Goal: Ask a question: Seek information or help from site administrators or community

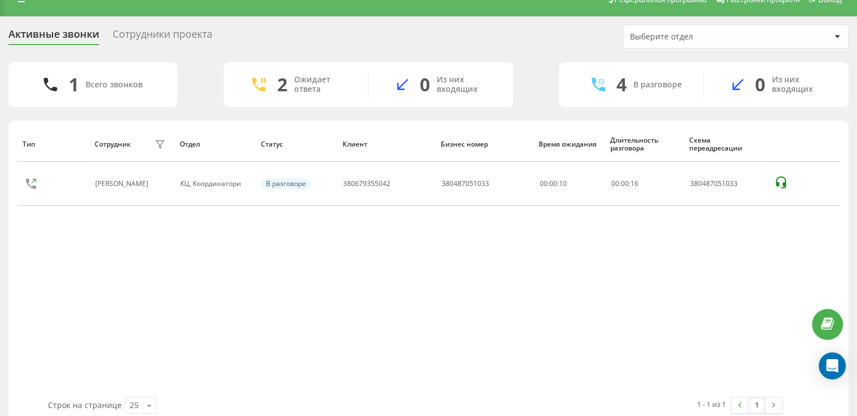
scroll to position [17, 0]
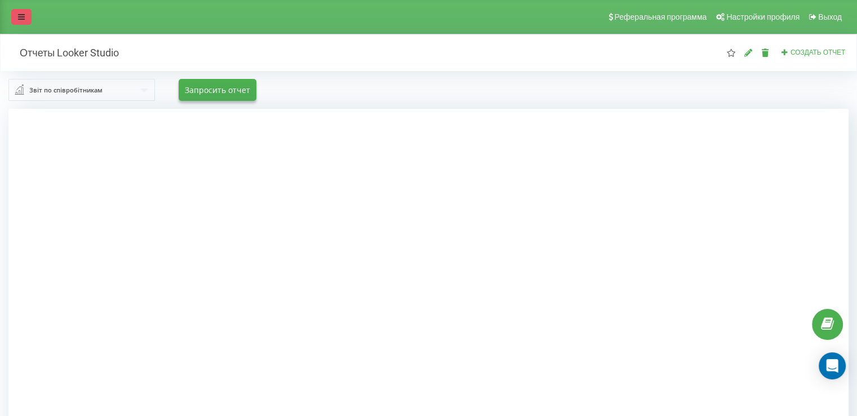
click at [21, 16] on icon at bounding box center [21, 17] width 7 height 8
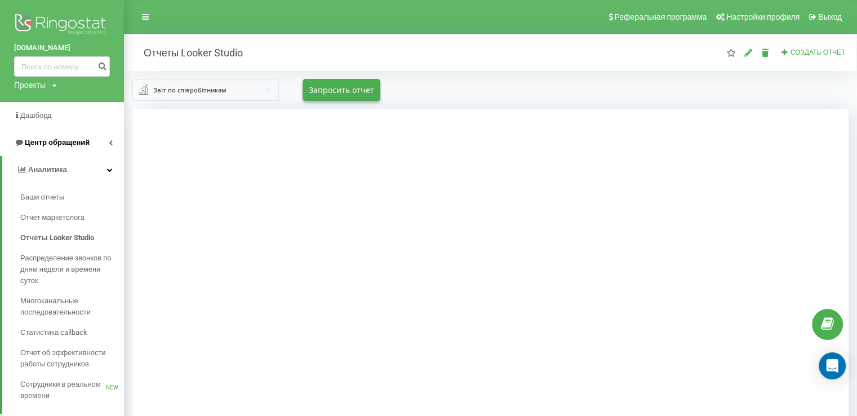
click at [47, 145] on span "Центр обращений" at bounding box center [57, 142] width 65 height 8
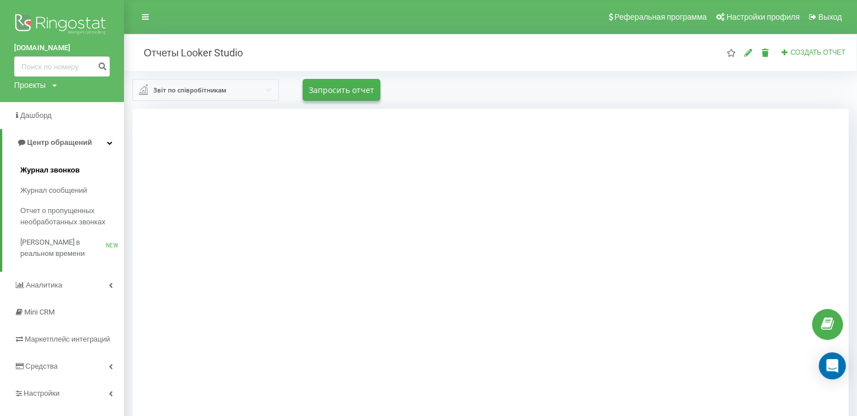
click at [51, 169] on span "Журнал звонков" at bounding box center [49, 170] width 59 height 11
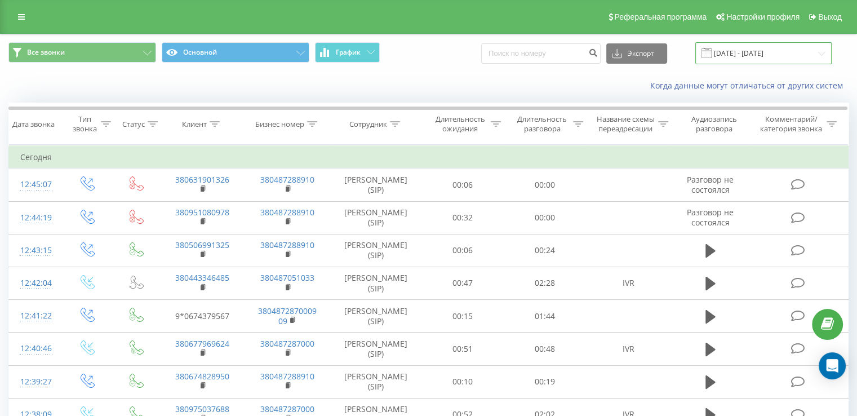
click at [818, 57] on input "23.08.2025 - 23.09.2025" at bounding box center [763, 53] width 136 height 22
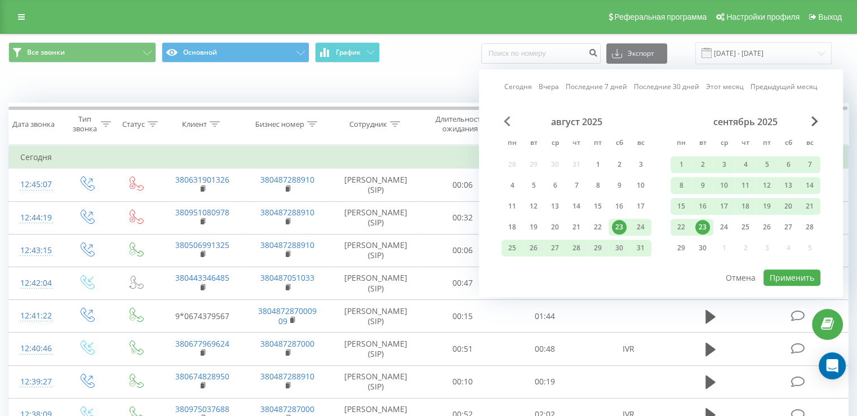
click at [507, 121] on span "Previous Month" at bounding box center [507, 121] width 7 height 10
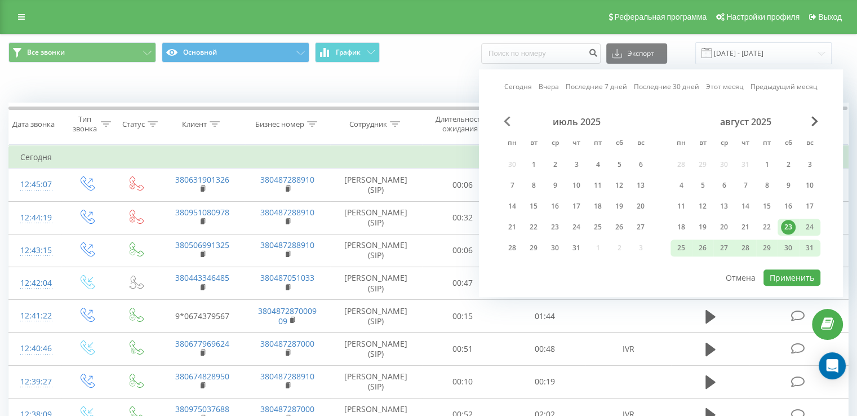
click at [507, 121] on span "Previous Month" at bounding box center [507, 121] width 7 height 10
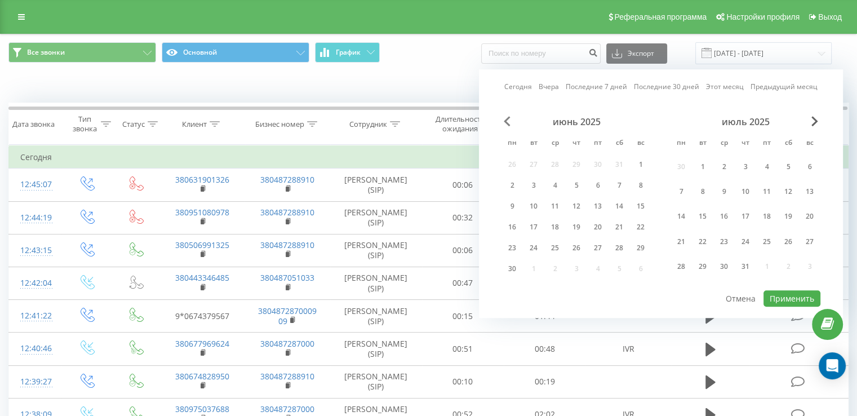
click at [507, 121] on span "Previous Month" at bounding box center [507, 121] width 7 height 10
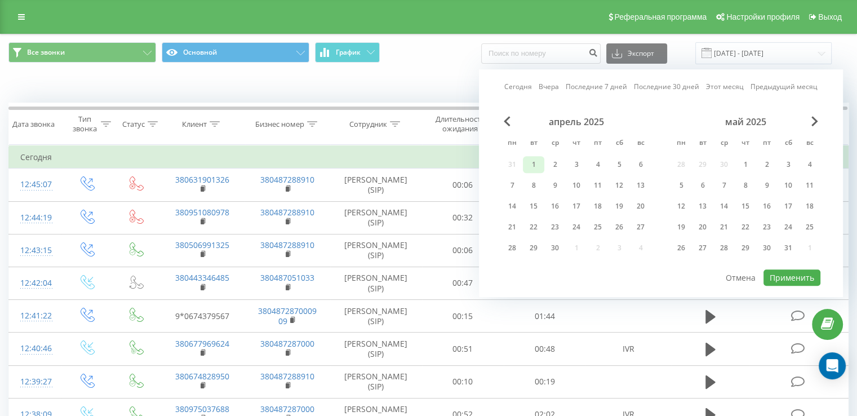
click at [531, 162] on div "1" at bounding box center [533, 164] width 15 height 15
click at [802, 278] on button "Применить" at bounding box center [792, 277] width 57 height 16
type input "01.04.2025 - 01.04.2025"
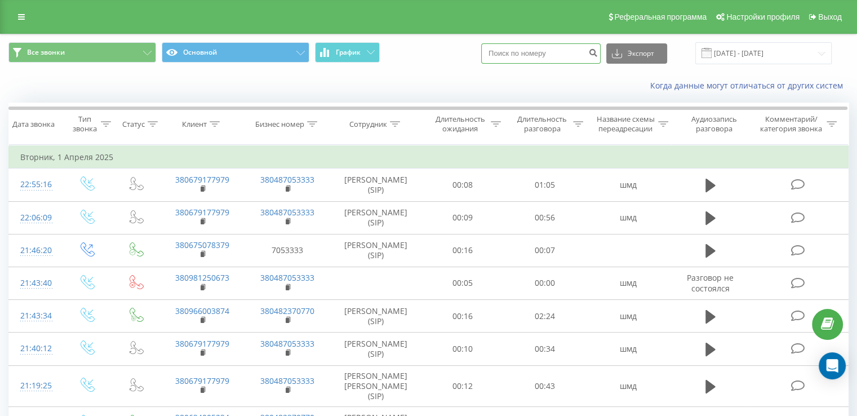
click at [557, 57] on input at bounding box center [540, 53] width 119 height 20
type input "638369481"
click at [598, 51] on icon "submit" at bounding box center [593, 51] width 10 height 7
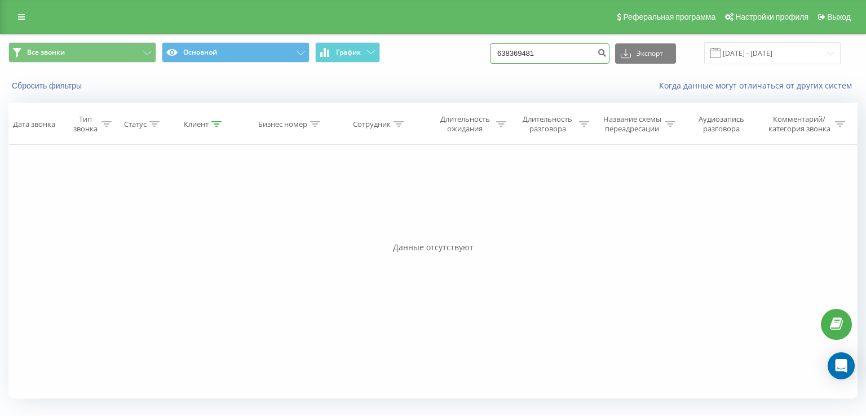
drag, startPoint x: 581, startPoint y: 60, endPoint x: 441, endPoint y: 51, distance: 139.5
click at [442, 51] on div "Все звонки Основной График 638369481 Экспорт .csv .xls .xlsx 23.06.2025 - 23.09…" at bounding box center [432, 53] width 849 height 22
click at [505, 226] on div "Фильтровать по условию Равно Введите значение Отмена OK Фильтровать по условию …" at bounding box center [432, 272] width 849 height 254
click at [829, 55] on input "[DATE] - [DATE]" at bounding box center [772, 53] width 136 height 22
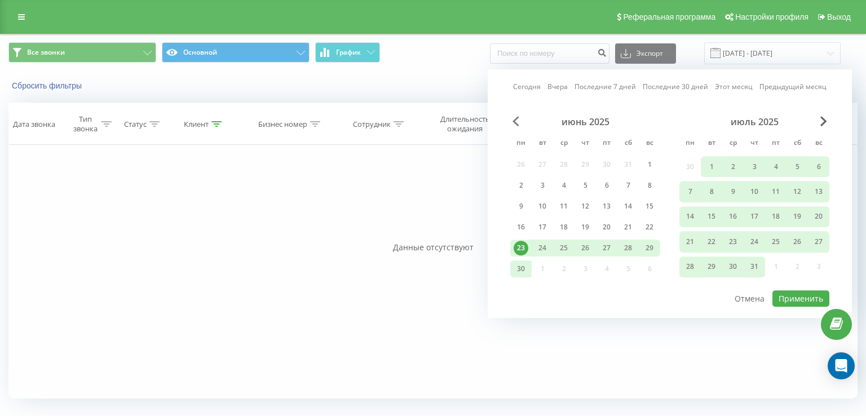
click at [513, 122] on span "Previous Month" at bounding box center [515, 121] width 7 height 10
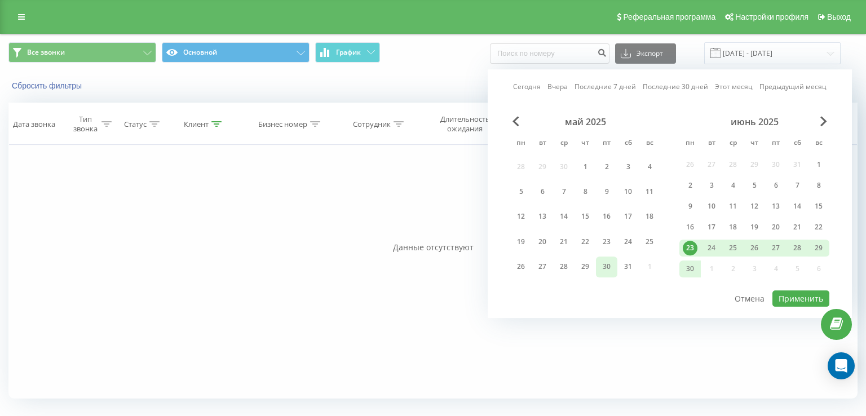
click at [611, 265] on div "30" at bounding box center [606, 266] width 15 height 15
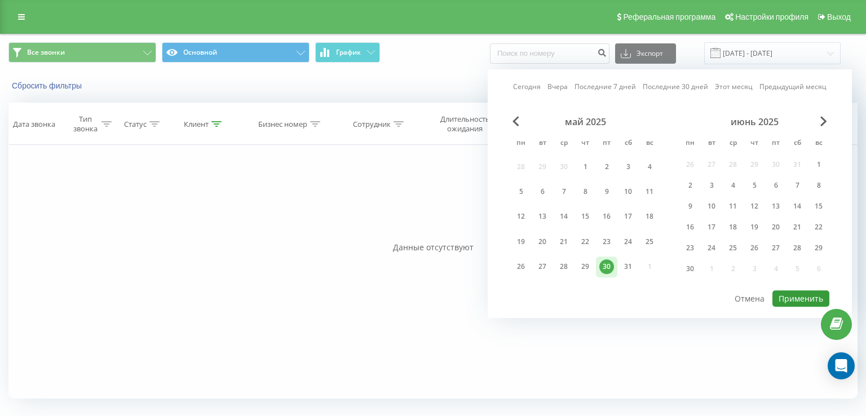
click at [785, 291] on button "Применить" at bounding box center [800, 298] width 57 height 16
type input "[DATE] - [DATE]"
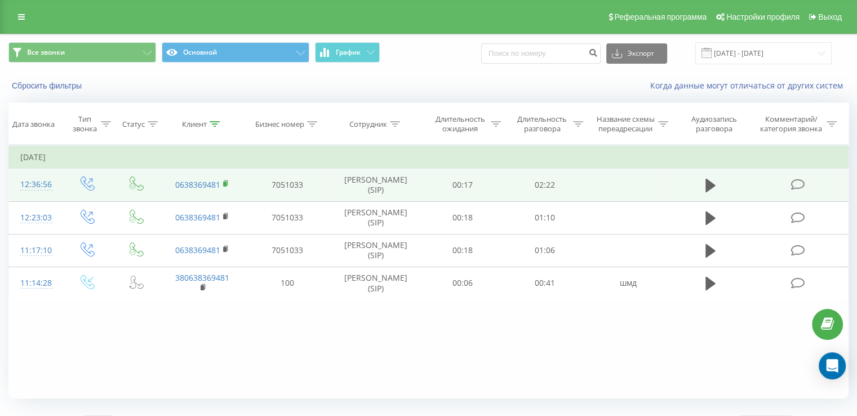
click at [225, 183] on rect at bounding box center [224, 183] width 3 height 5
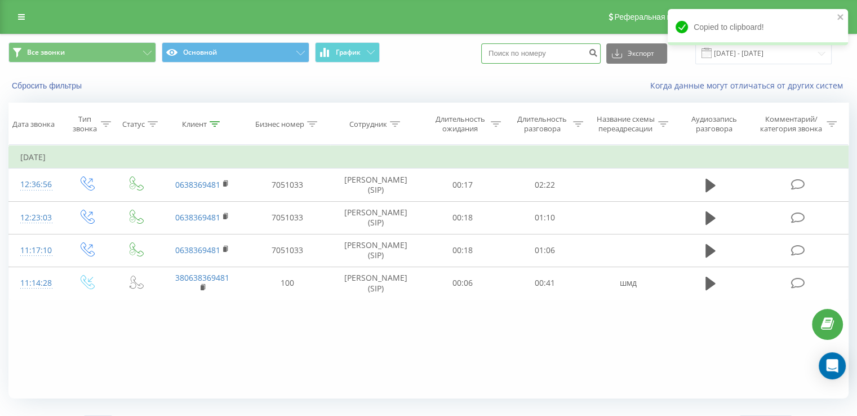
click at [521, 56] on input at bounding box center [540, 53] width 119 height 20
paste input "0638369481"
type input "0638369481"
click at [598, 53] on icon "submit" at bounding box center [593, 51] width 10 height 7
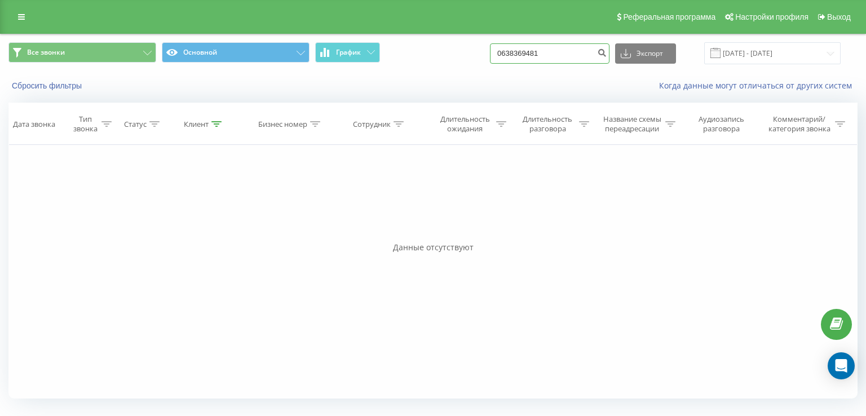
drag, startPoint x: 586, startPoint y: 55, endPoint x: 464, endPoint y: 55, distance: 121.7
click at [464, 55] on div "Все звонки Основной График 0638369481 Экспорт .csv .xls .xlsx [DATE] - [DATE]" at bounding box center [432, 53] width 849 height 22
click at [527, 209] on div "Фильтровать по условию Равно Введите значение Отмена OK Фильтровать по условию …" at bounding box center [432, 272] width 849 height 254
click at [829, 55] on input "[DATE] - [DATE]" at bounding box center [772, 53] width 136 height 22
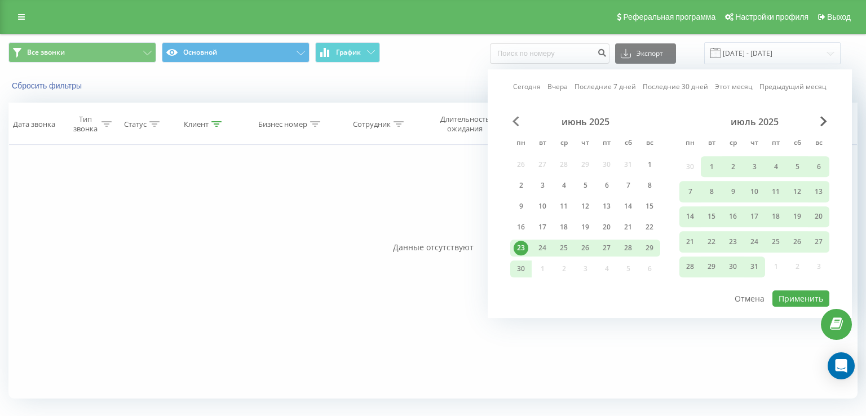
click at [516, 117] on span "Previous Month" at bounding box center [515, 121] width 7 height 10
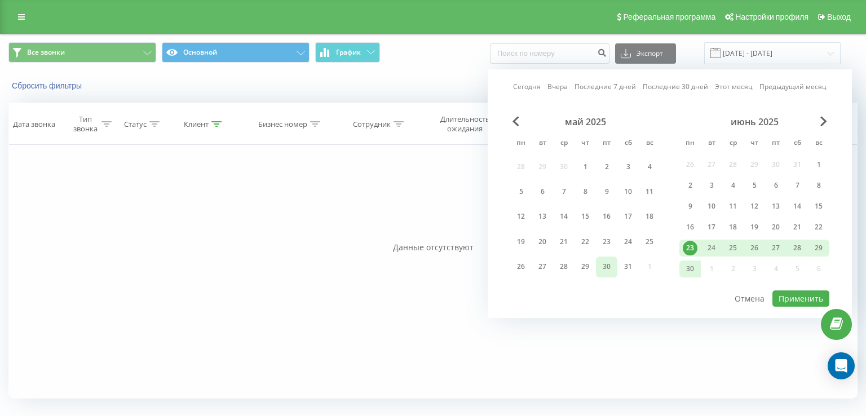
click at [603, 263] on div "30" at bounding box center [606, 266] width 15 height 15
click at [604, 263] on div "30" at bounding box center [606, 266] width 15 height 15
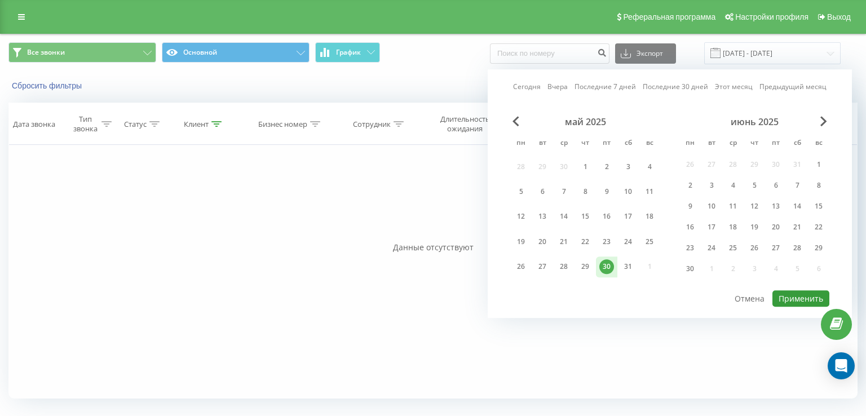
click at [798, 290] on button "Применить" at bounding box center [800, 298] width 57 height 16
type input "[DATE] - [DATE]"
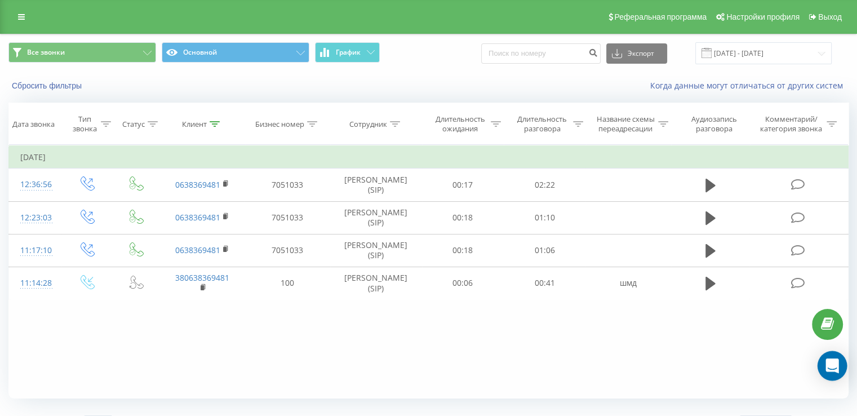
click at [835, 368] on icon "Open Intercom Messenger" at bounding box center [832, 365] width 15 height 15
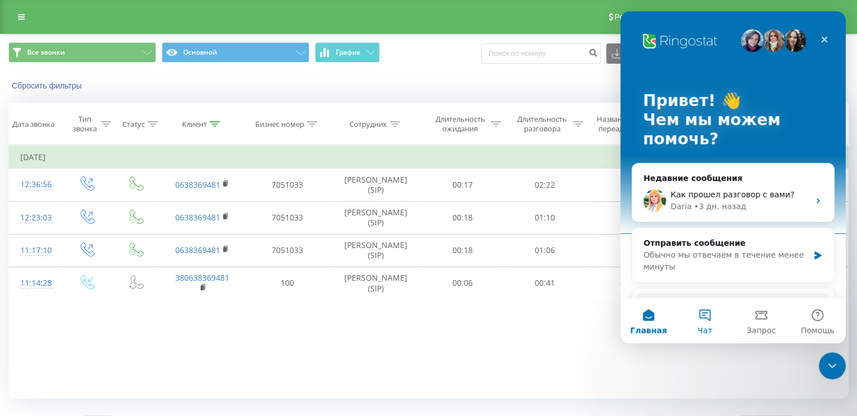
click at [703, 319] on button "Чат" at bounding box center [705, 320] width 56 height 45
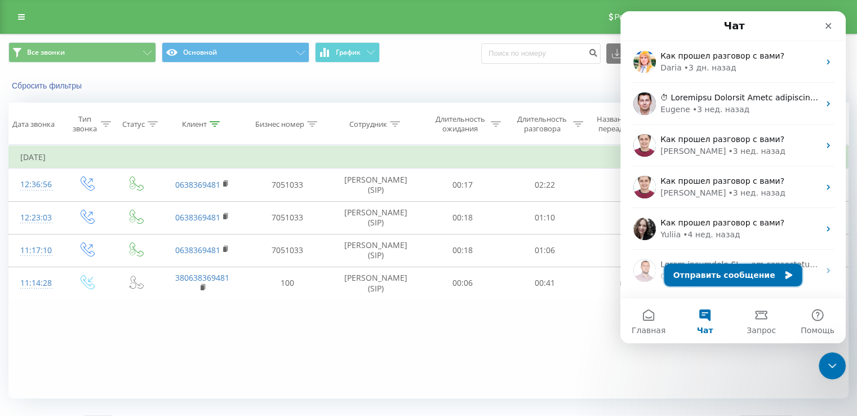
click at [749, 274] on button "Отправить сообщение" at bounding box center [733, 275] width 138 height 23
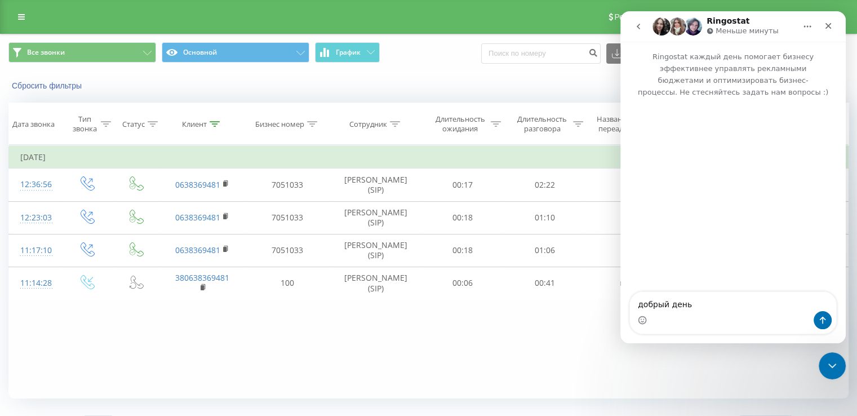
click at [641, 307] on textarea "добрый день" at bounding box center [733, 301] width 206 height 19
type textarea "Добрый день"
click at [822, 321] on icon "Отправить сообщение…" at bounding box center [823, 320] width 6 height 7
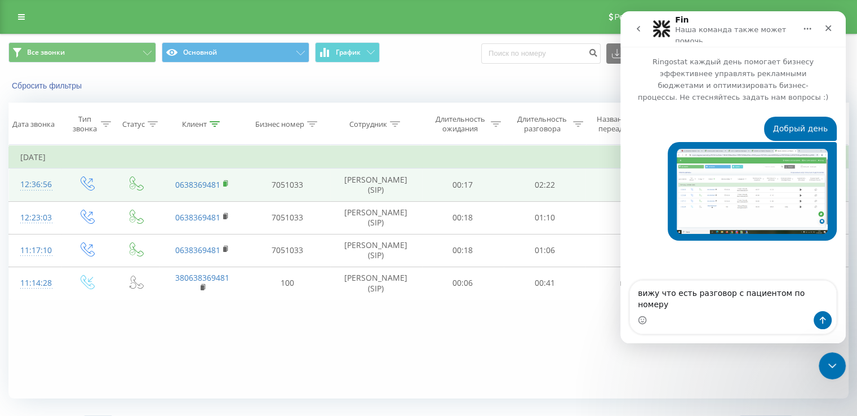
click at [224, 185] on rect at bounding box center [224, 183] width 3 height 5
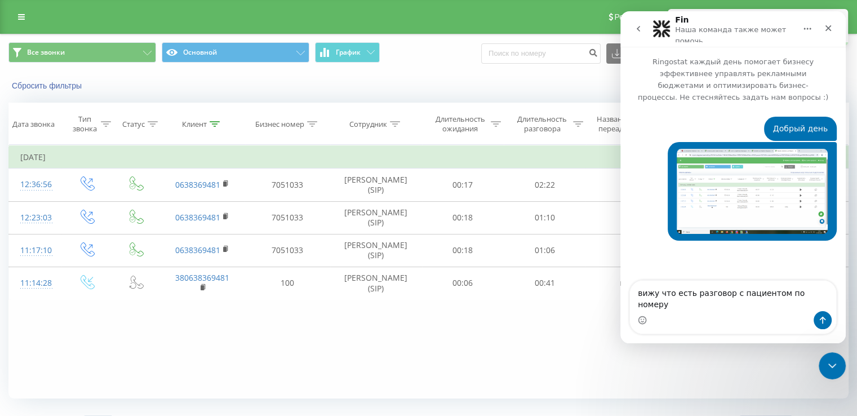
click at [668, 322] on div "Мессенджер Intercom" at bounding box center [733, 320] width 206 height 18
click at [814, 303] on textarea "вижу что есть разговор с пациентом по номеру" at bounding box center [733, 296] width 206 height 30
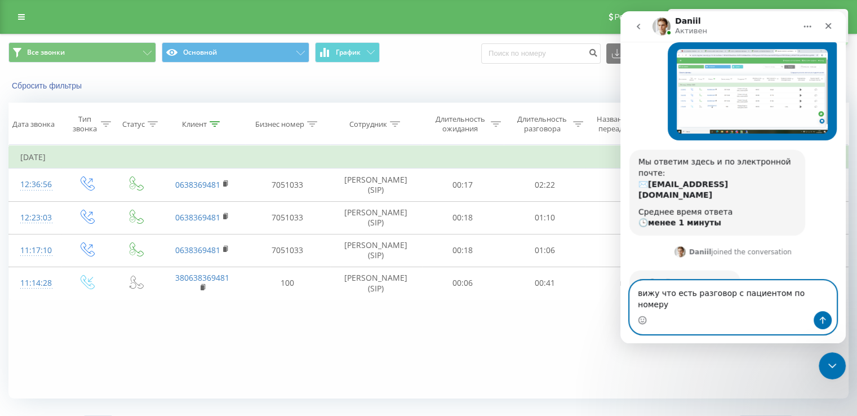
paste textarea "0638369481"
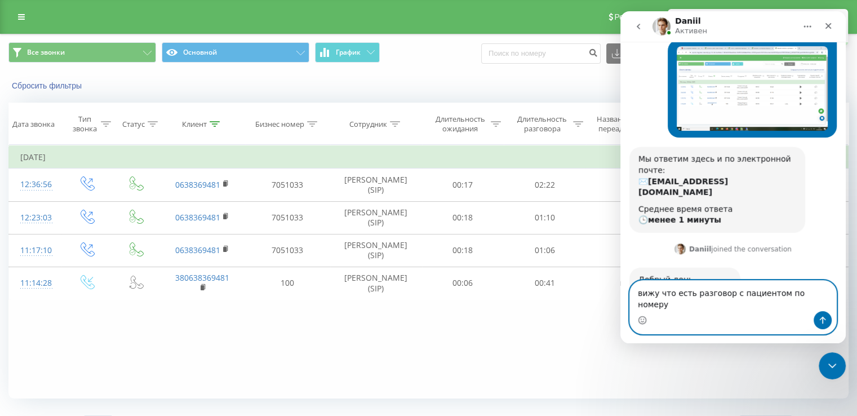
type textarea "вижу что есть разговор с пациентом по номеру 0638369481"
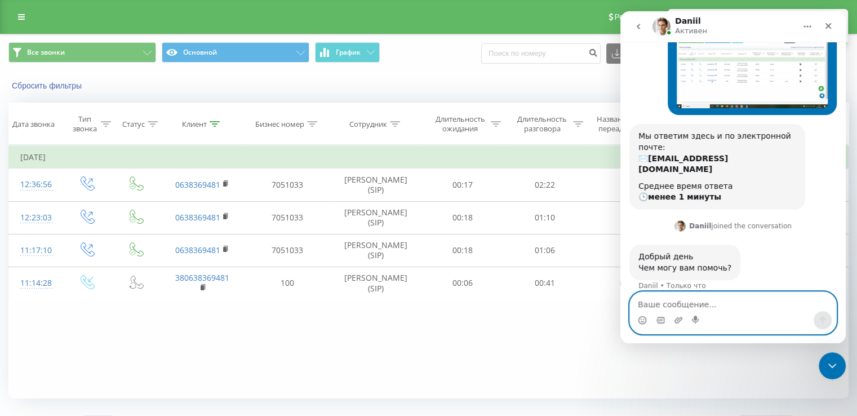
scroll to position [154, 0]
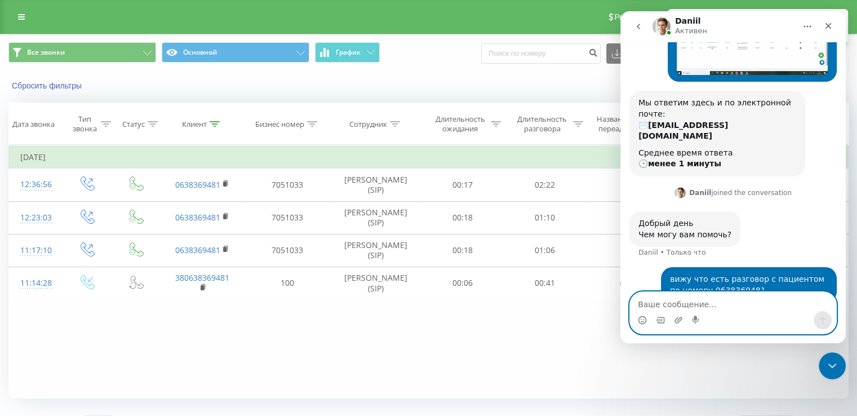
click at [695, 299] on textarea "Ваше сообщение..." at bounding box center [733, 301] width 206 height 19
click at [674, 305] on textarea "но не мону найти все рагноворы" at bounding box center [733, 301] width 206 height 19
click at [725, 303] on textarea "но не могу найти все рагноворы" at bounding box center [733, 301] width 206 height 19
click at [768, 303] on textarea "но не могу найти все разгноворы" at bounding box center [733, 301] width 206 height 19
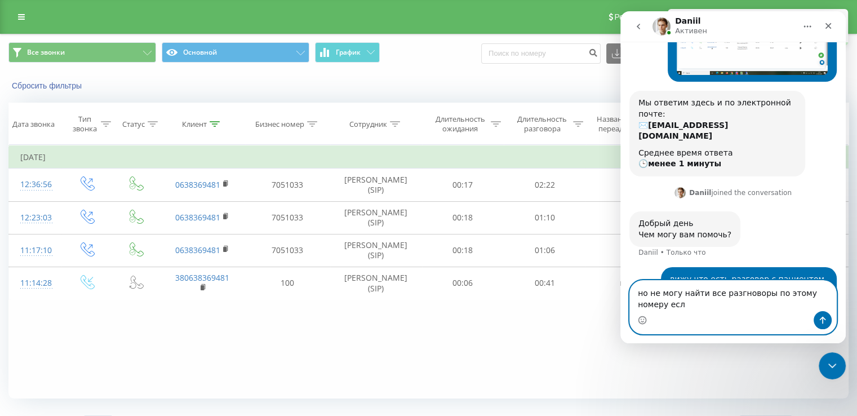
scroll to position [165, 0]
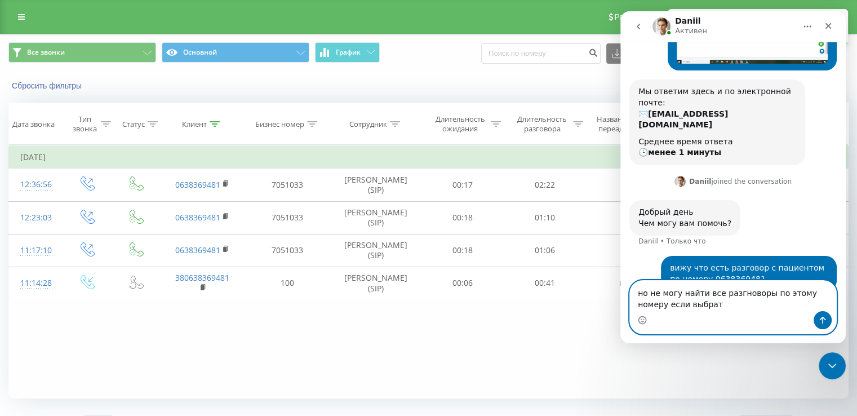
type textarea "но не могу найти все разгноворы по этому номеру если выбрать"
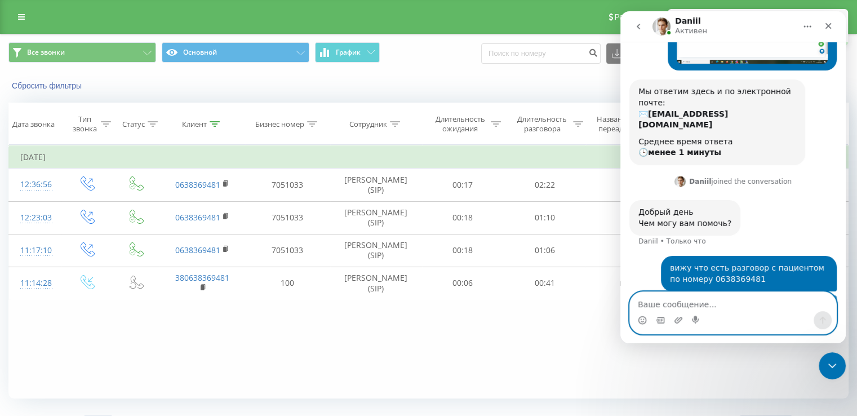
scroll to position [191, 0]
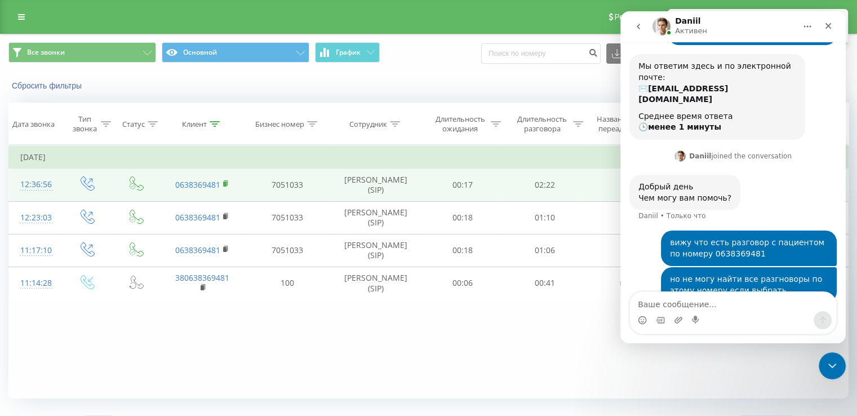
click at [225, 183] on rect at bounding box center [224, 183] width 3 height 5
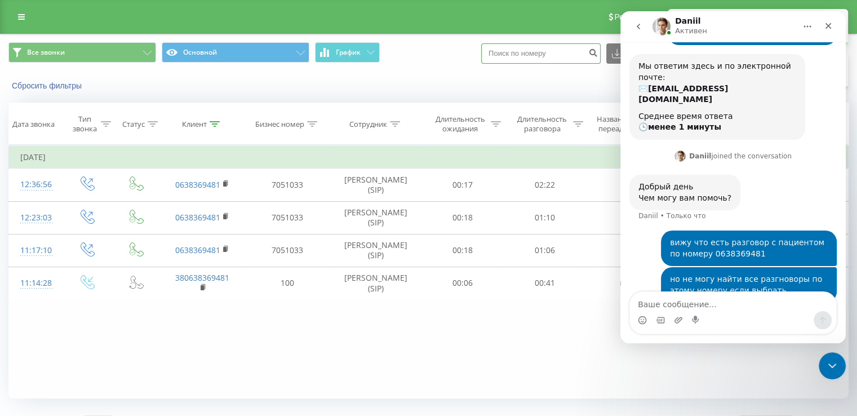
click at [548, 54] on input at bounding box center [540, 53] width 119 height 20
paste input "0638369481"
type input "0638369481"
click at [832, 365] on icon "Закрыть службу сообщений Intercom" at bounding box center [831, 364] width 14 height 14
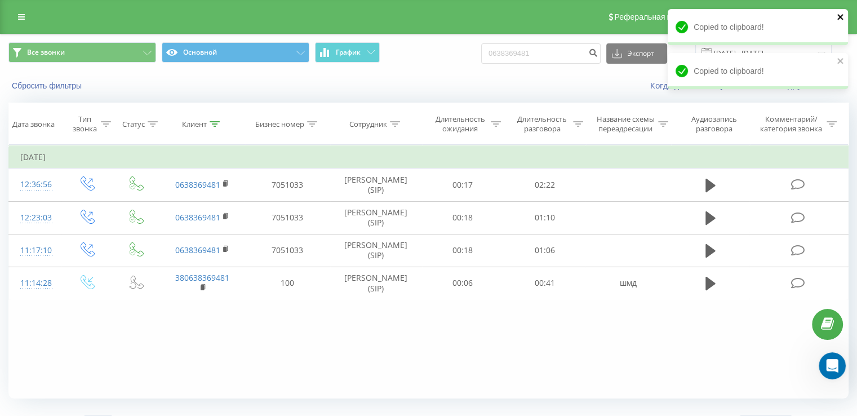
click at [838, 20] on icon "close" at bounding box center [841, 16] width 8 height 9
click at [837, 64] on div "Все звонки Основной График 0638369481 Экспорт .csv .xls .xlsx 30.05.2025 - 30.0…" at bounding box center [428, 53] width 840 height 22
click at [839, 14] on icon "close" at bounding box center [841, 16] width 8 height 9
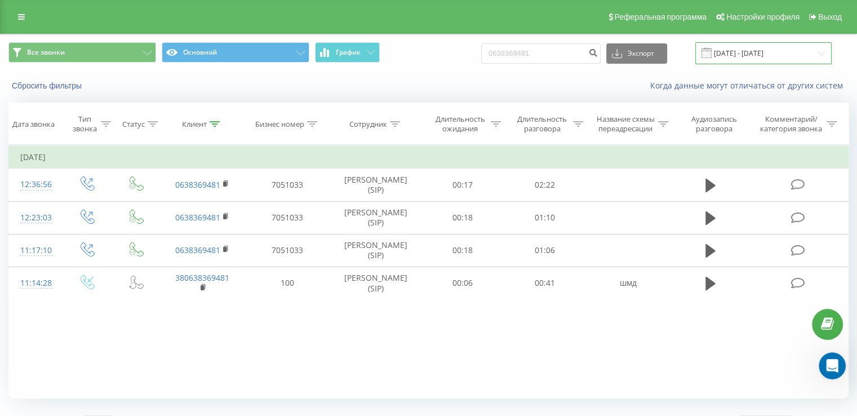
click at [823, 56] on input "30.05.2025 - 30.05.2025" at bounding box center [763, 53] width 136 height 22
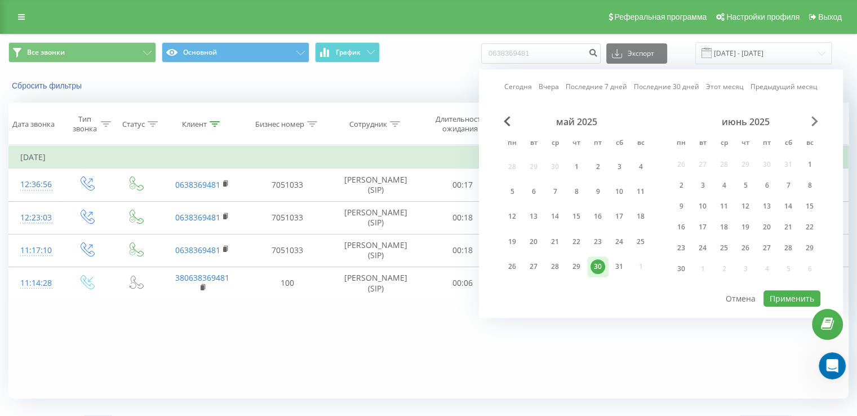
click at [814, 121] on span "Next Month" at bounding box center [815, 121] width 7 height 10
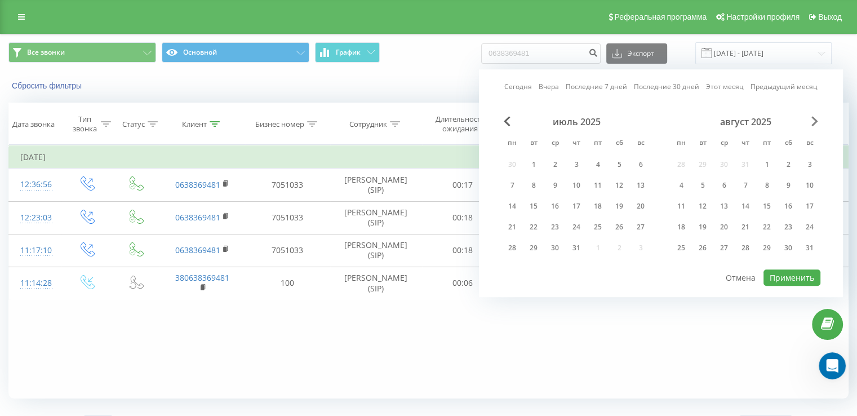
click at [814, 121] on span "Next Month" at bounding box center [815, 121] width 7 height 10
click at [707, 225] on div "23" at bounding box center [702, 227] width 15 height 15
click at [805, 279] on button "Применить" at bounding box center [792, 277] width 57 height 16
type input "23.09.2025 - 23.09.2025"
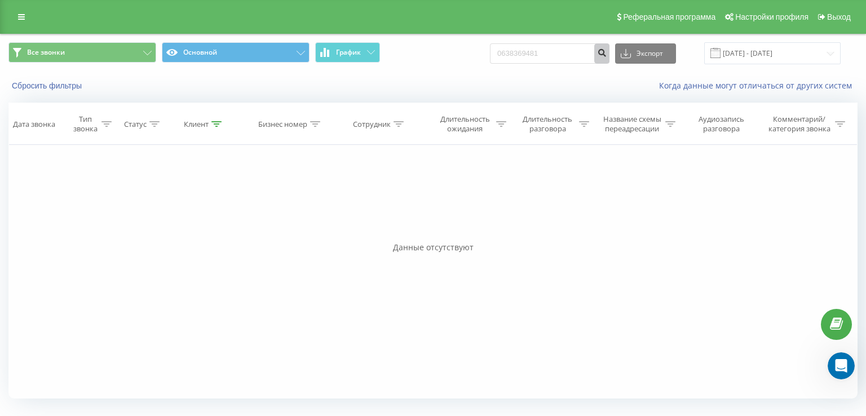
click at [606, 54] on icon "submit" at bounding box center [602, 51] width 10 height 7
click at [839, 372] on div "Open Intercom Messenger" at bounding box center [841, 366] width 30 height 30
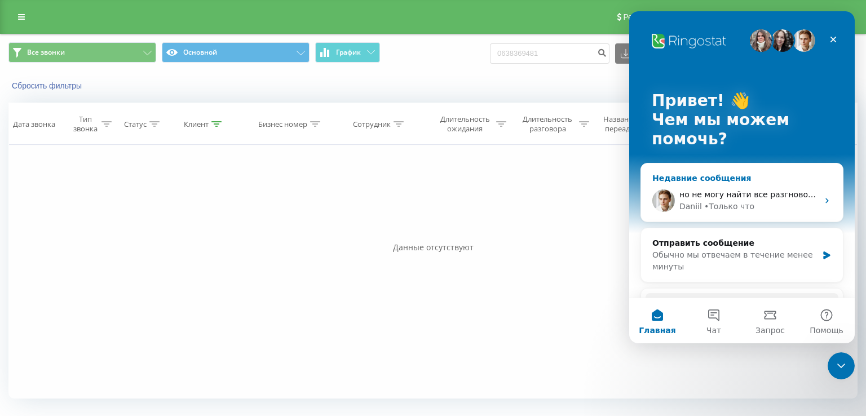
click at [777, 201] on div "Daniil • Только что" at bounding box center [748, 207] width 139 height 12
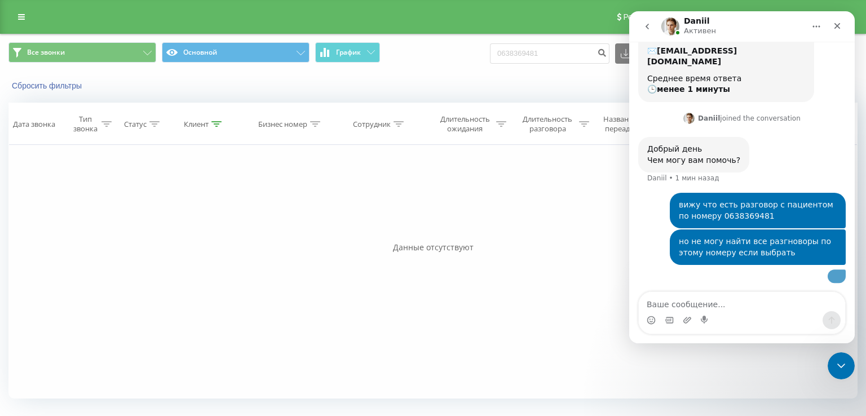
scroll to position [290, 0]
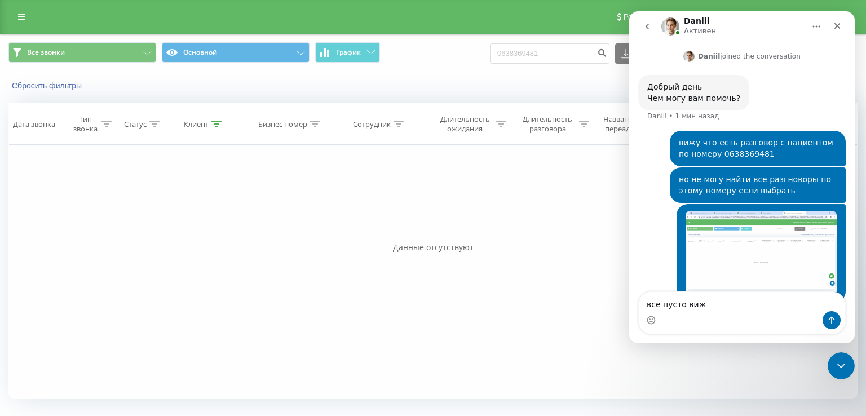
type textarea "все пусто вижу"
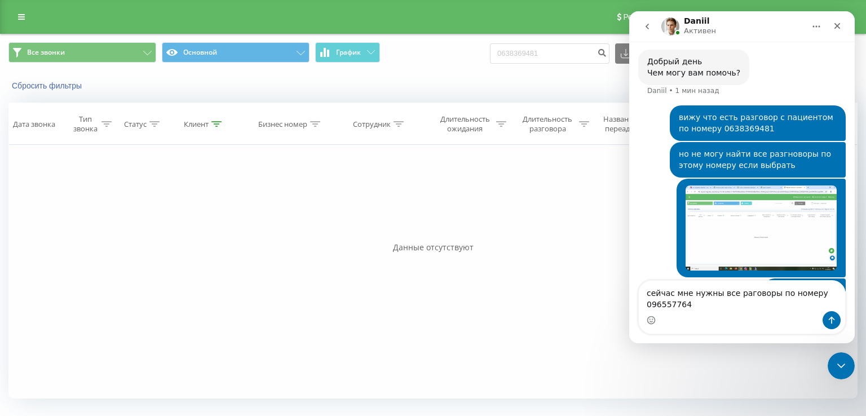
scroll to position [327, 0]
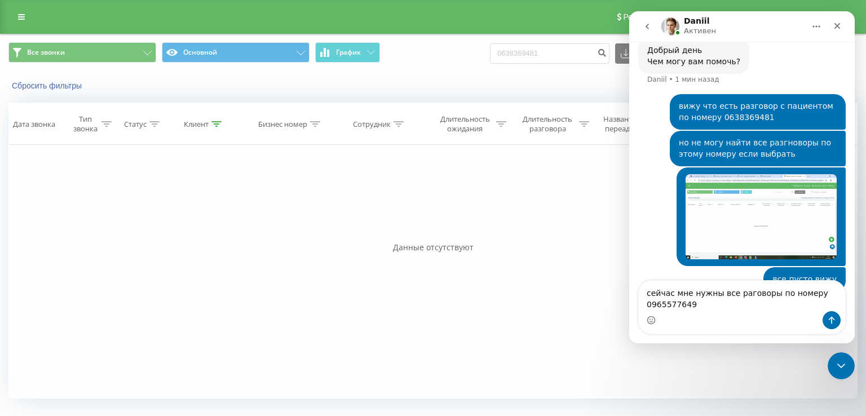
click at [736, 294] on textarea "сейчас мне нужны все раговоры по номеру 0965577649" at bounding box center [742, 296] width 206 height 30
click at [692, 305] on textarea "сейчас мне нужны все разговоры по номеру 0965577649" at bounding box center [742, 296] width 206 height 30
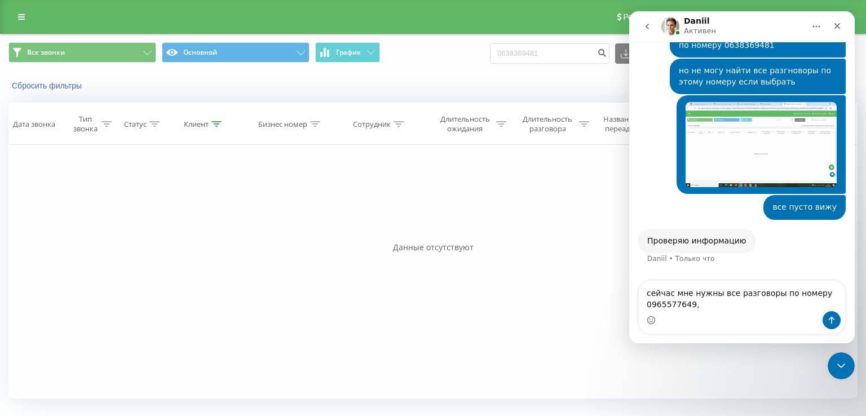
scroll to position [404, 0]
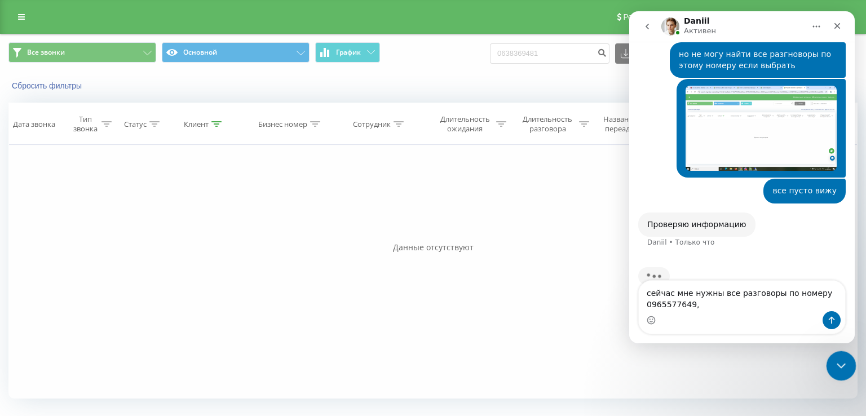
type textarea "сейчас мне нужны все разговоры по номеру 0965577649,"
click at [836, 360] on icon "Закрыть службу сообщений Intercom" at bounding box center [839, 364] width 14 height 14
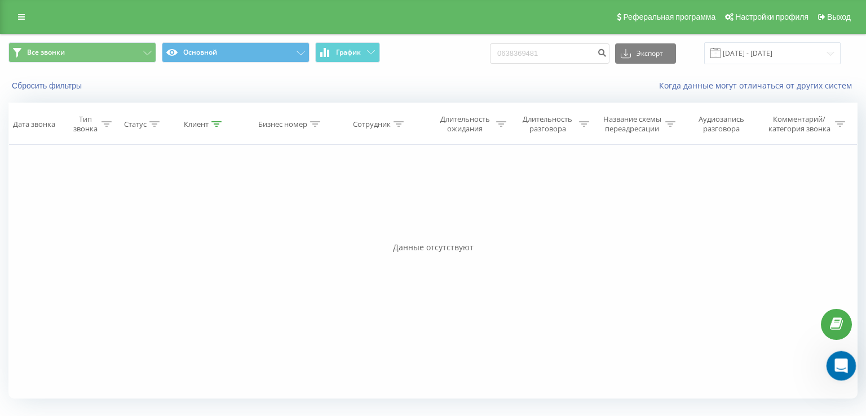
click at [836, 360] on icon "Открыть службу сообщений Intercom" at bounding box center [839, 364] width 19 height 19
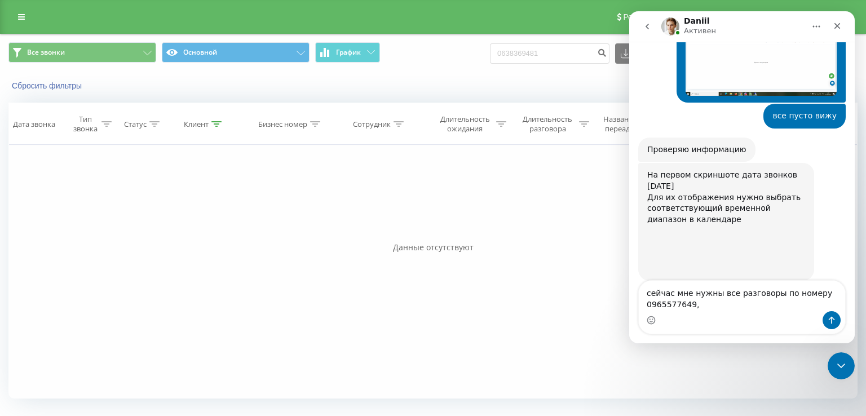
scroll to position [480, 0]
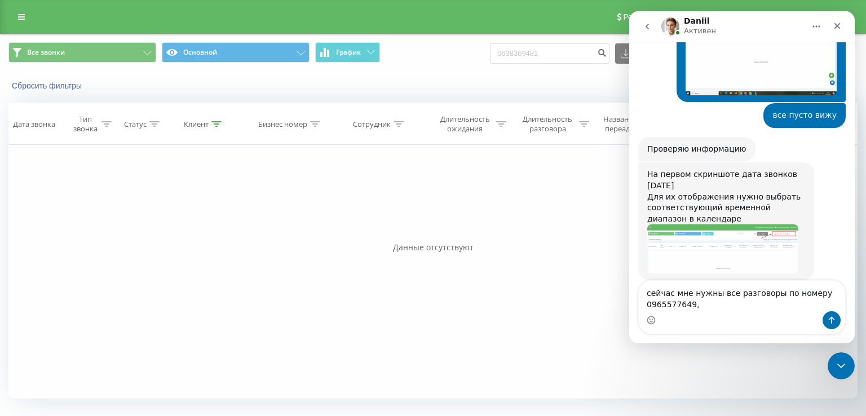
click at [768, 224] on img "Daniil говорит…" at bounding box center [722, 248] width 151 height 48
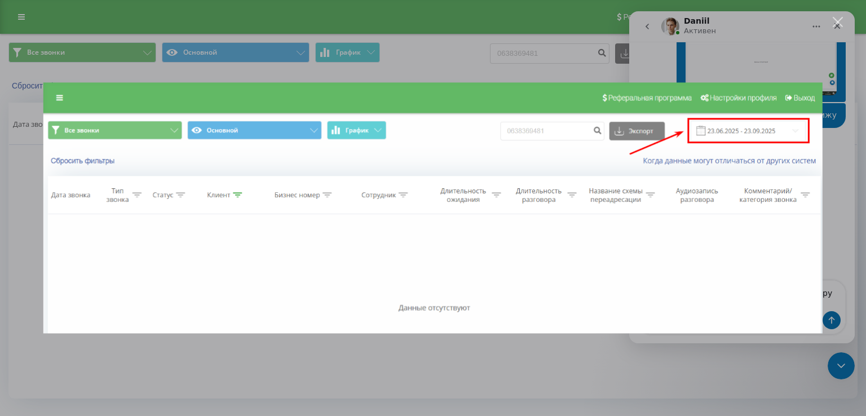
scroll to position [0, 0]
click at [838, 21] on div "Закрыть" at bounding box center [837, 22] width 11 height 11
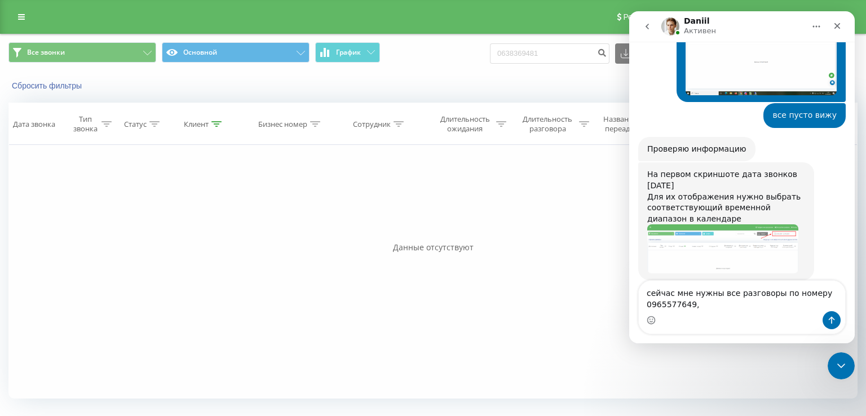
click at [753, 224] on img "Daniil говорит…" at bounding box center [722, 248] width 151 height 48
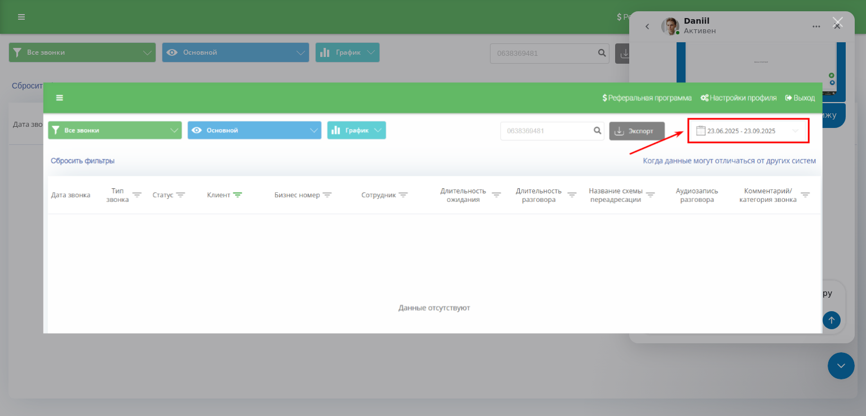
click at [835, 24] on div "Закрыть" at bounding box center [837, 22] width 11 height 11
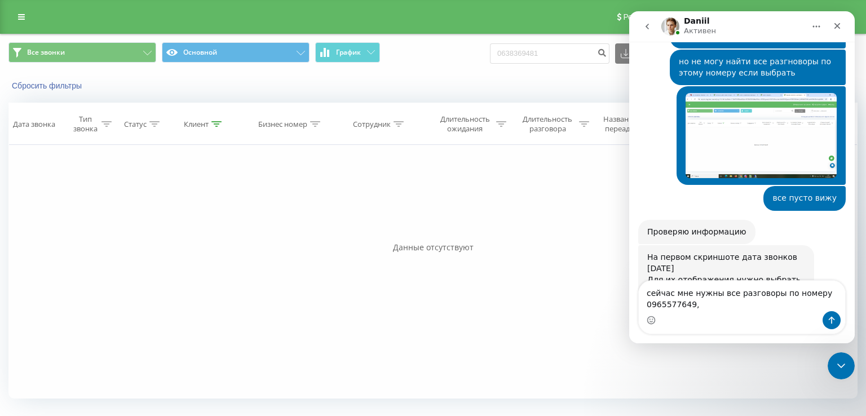
scroll to position [311, 0]
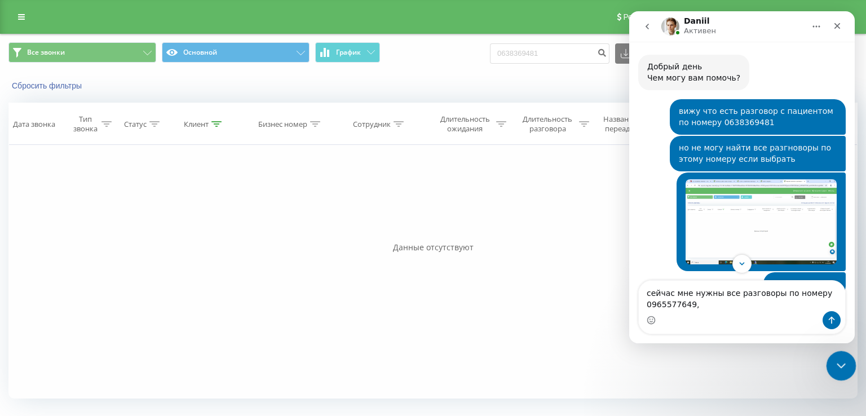
click at [843, 366] on icon "Закрыть службу сообщений Intercom" at bounding box center [839, 364] width 14 height 14
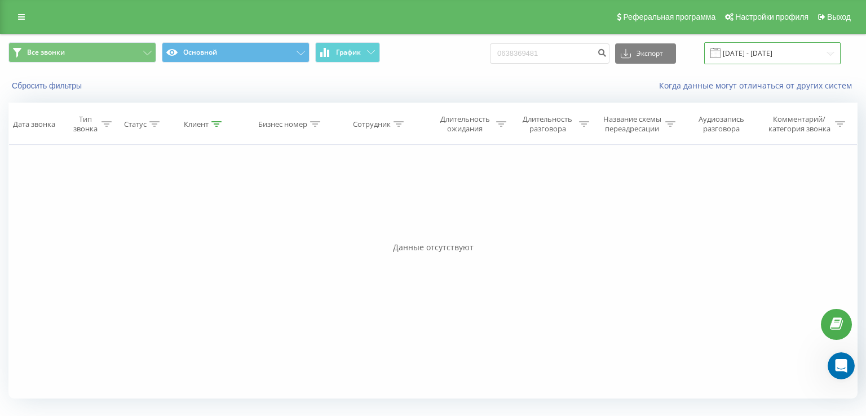
click at [827, 52] on input "[DATE] - [DATE]" at bounding box center [772, 53] width 136 height 22
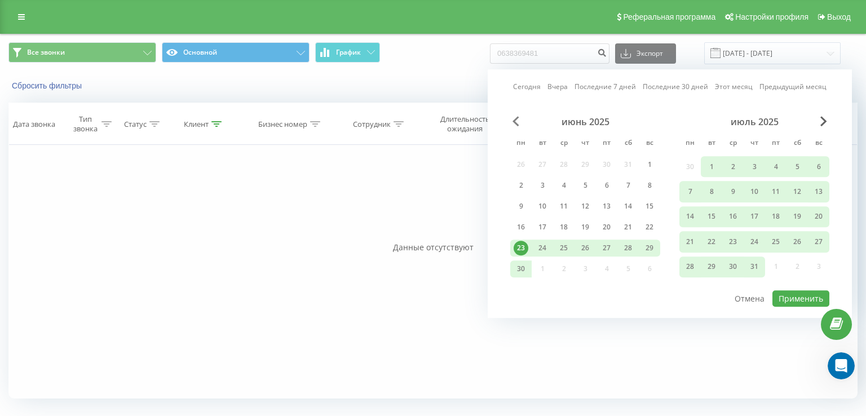
click at [517, 120] on span "Previous Month" at bounding box center [515, 121] width 7 height 10
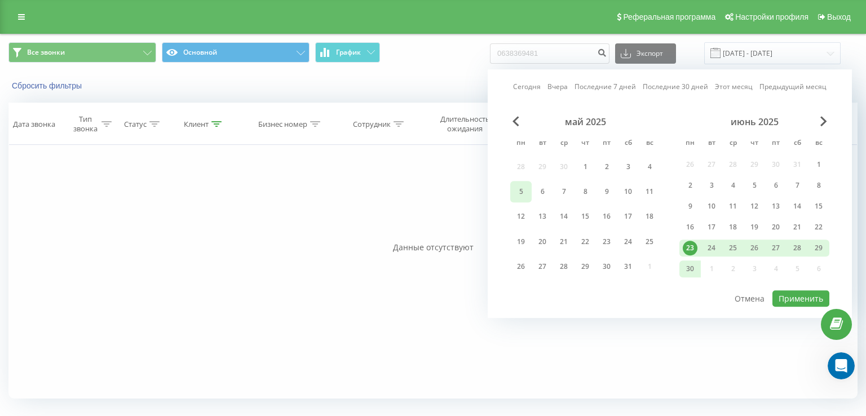
click at [523, 191] on div "5" at bounding box center [520, 191] width 15 height 15
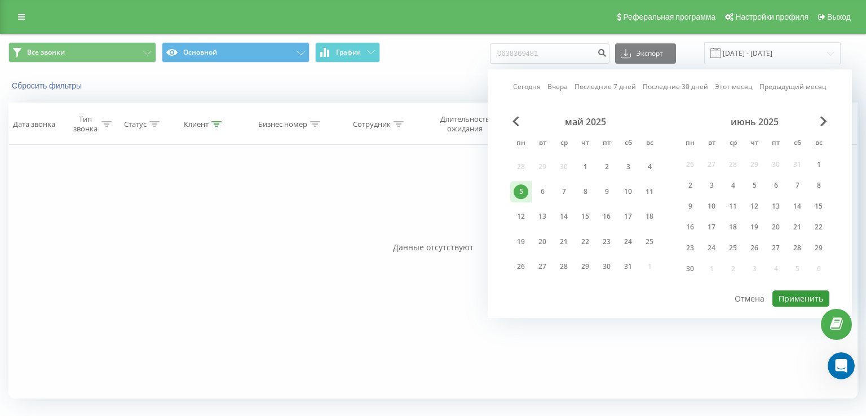
click at [794, 296] on button "Применить" at bounding box center [800, 298] width 57 height 16
type input "[DATE] - [DATE]"
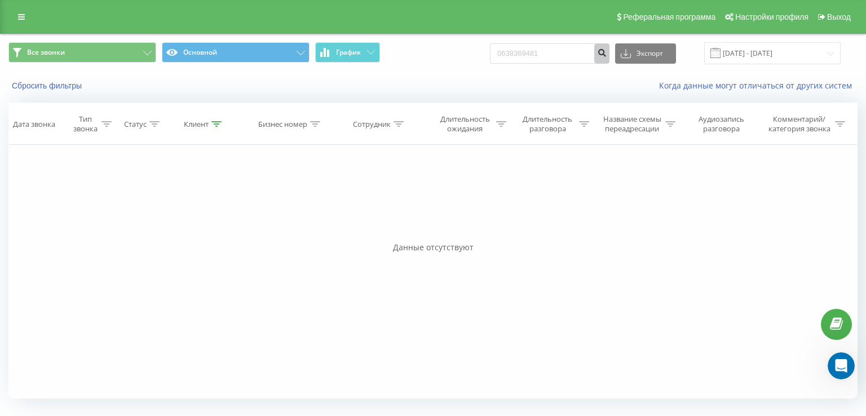
click at [606, 52] on icon "submit" at bounding box center [602, 51] width 10 height 7
click at [831, 52] on input "[DATE] - [DATE]" at bounding box center [772, 53] width 136 height 22
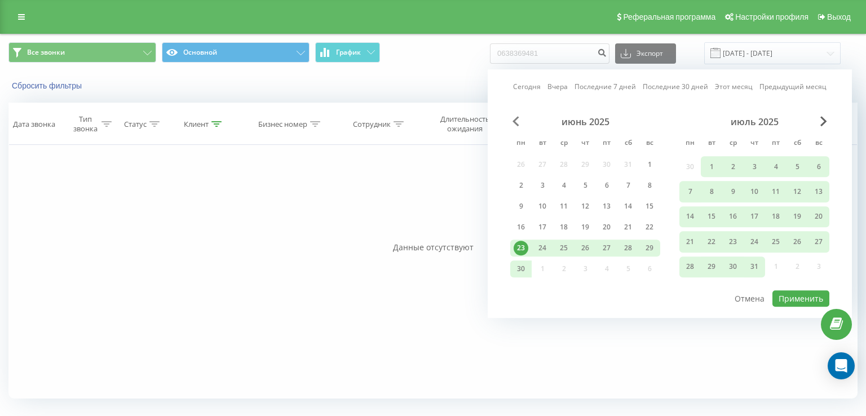
click at [513, 118] on span "Previous Month" at bounding box center [515, 121] width 7 height 10
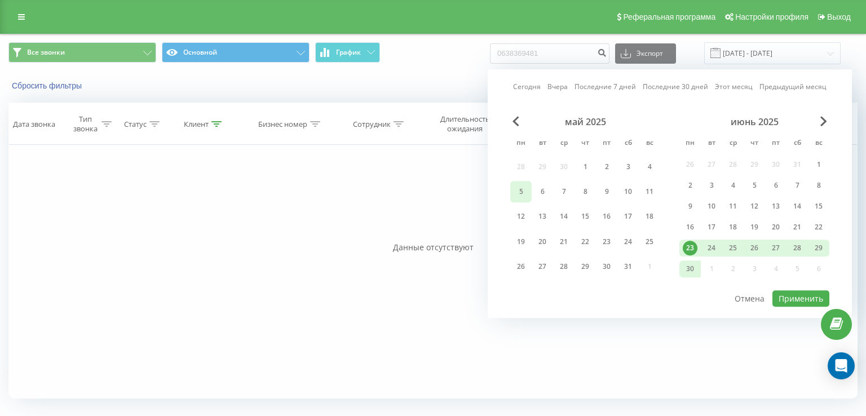
click at [524, 188] on div "5" at bounding box center [520, 191] width 15 height 15
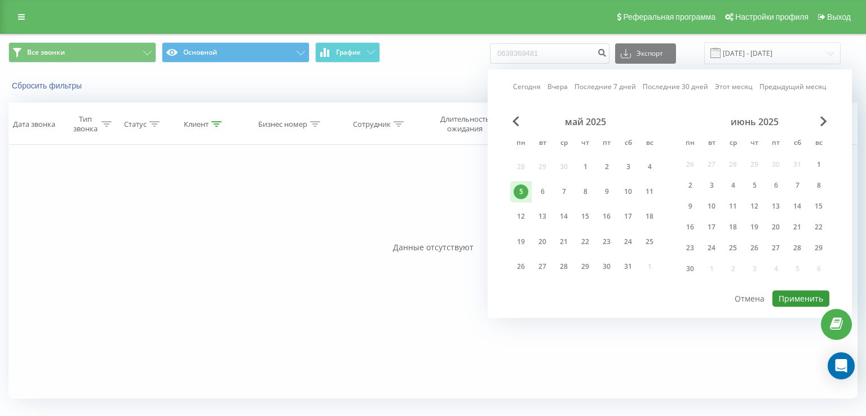
click at [794, 298] on button "Применить" at bounding box center [800, 298] width 57 height 16
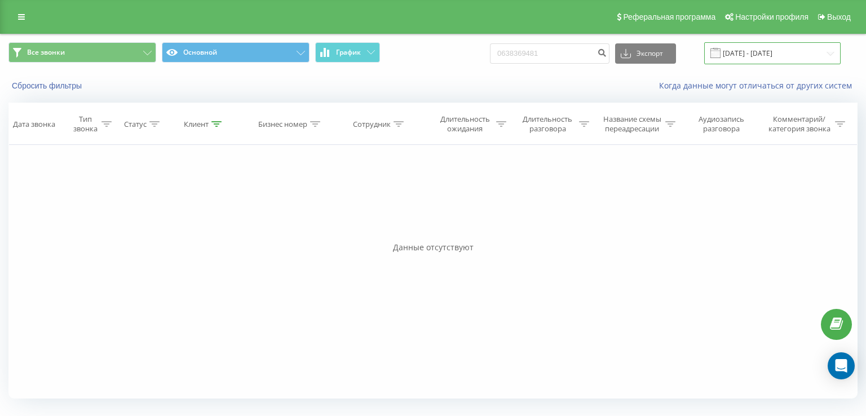
click at [827, 51] on input "[DATE] - [DATE]" at bounding box center [772, 53] width 136 height 22
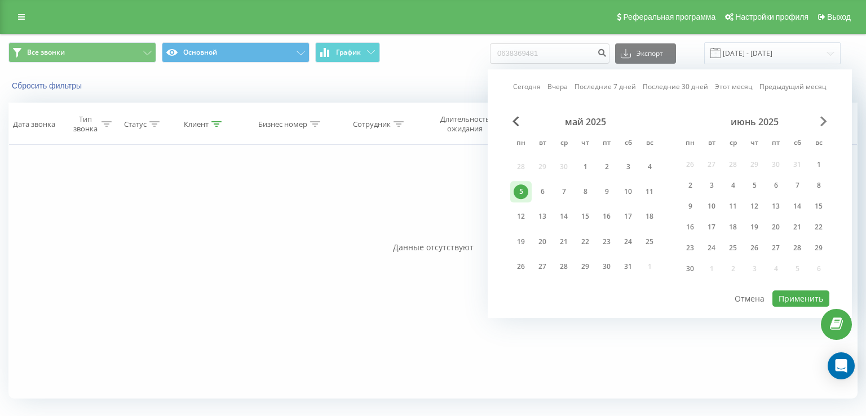
click at [823, 120] on span "Next Month" at bounding box center [823, 121] width 7 height 10
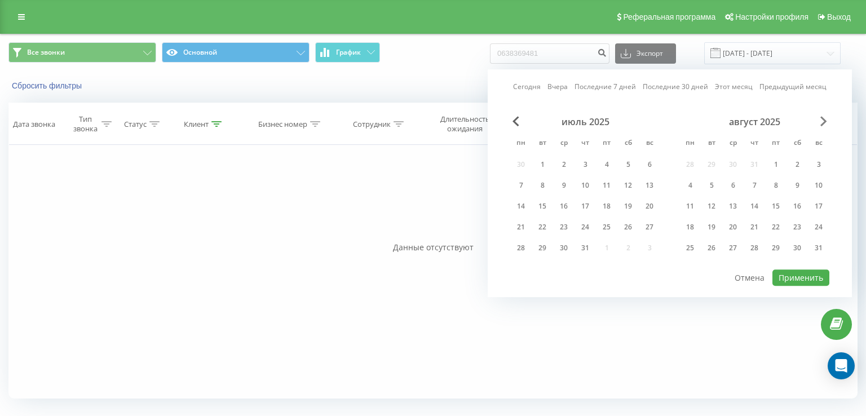
click at [823, 120] on span "Next Month" at bounding box center [823, 121] width 7 height 10
click at [716, 246] on div "30" at bounding box center [711, 248] width 15 height 15
click at [798, 277] on button "Применить" at bounding box center [800, 277] width 57 height 16
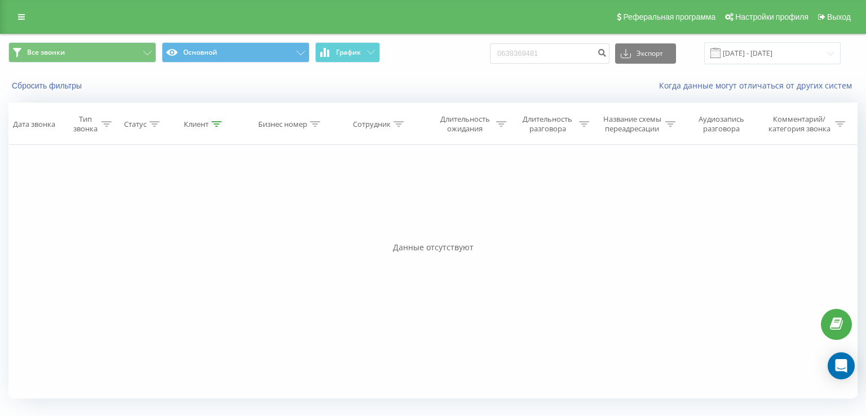
click at [720, 55] on span at bounding box center [715, 53] width 10 height 10
click at [720, 57] on span at bounding box center [715, 53] width 10 height 10
click at [827, 52] on input "[DATE] - [DATE]" at bounding box center [772, 53] width 136 height 22
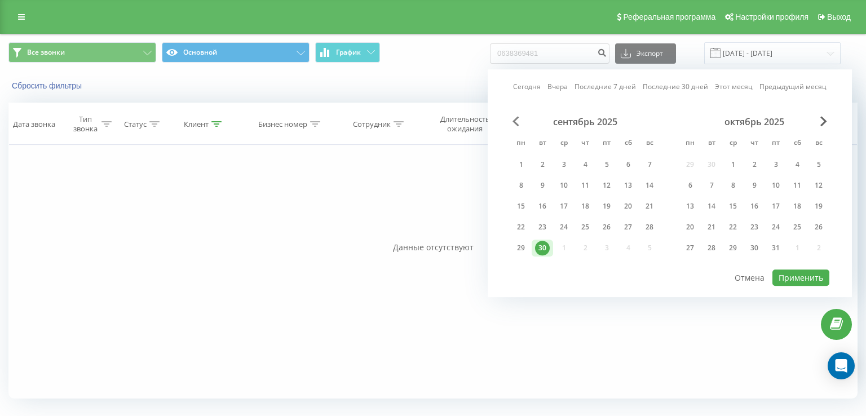
click at [518, 121] on span "Previous Month" at bounding box center [515, 121] width 7 height 10
click at [516, 122] on span "Previous Month" at bounding box center [515, 121] width 7 height 10
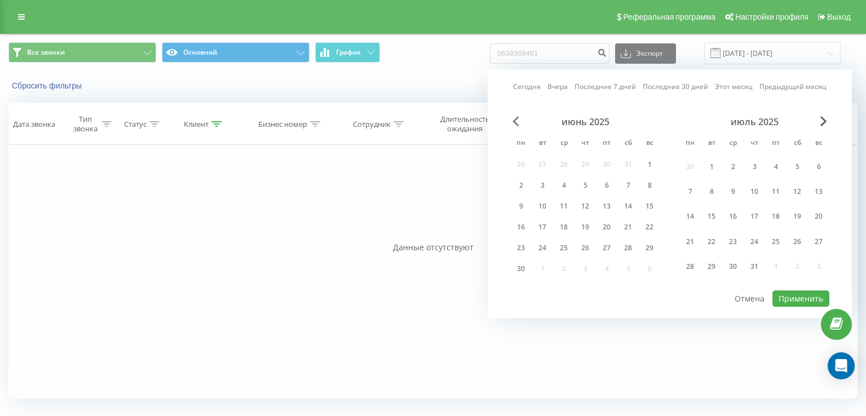
click at [516, 122] on span "Previous Month" at bounding box center [515, 121] width 7 height 10
click at [580, 165] on div "1" at bounding box center [585, 167] width 15 height 15
click at [823, 123] on span "Next Month" at bounding box center [823, 121] width 7 height 10
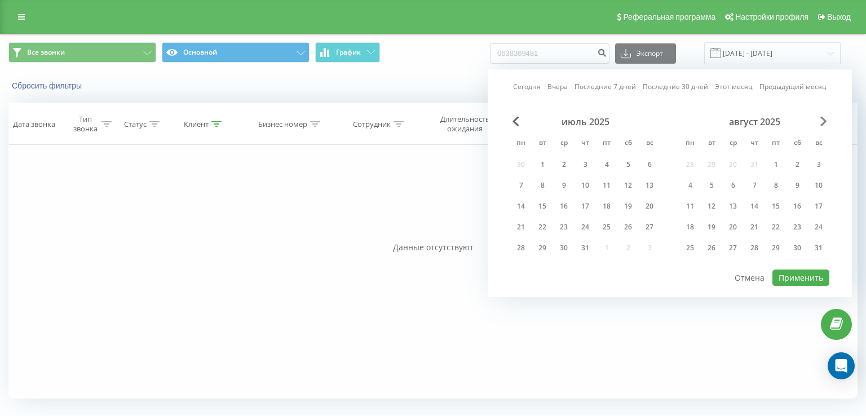
click at [823, 123] on span "Next Month" at bounding box center [823, 121] width 7 height 10
click at [776, 242] on div "31" at bounding box center [775, 248] width 15 height 15
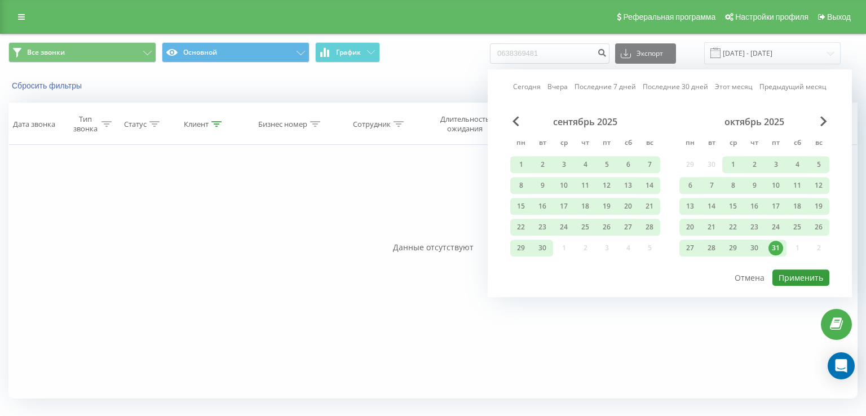
click at [788, 277] on button "Применить" at bounding box center [800, 277] width 57 height 16
type input "[DATE] - [DATE]"
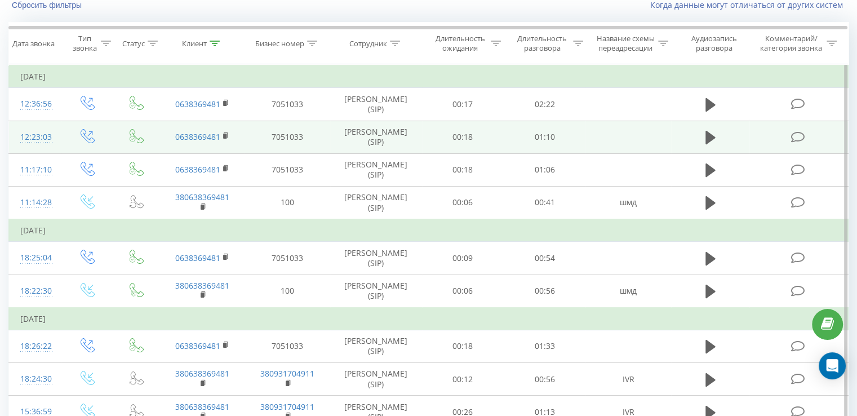
scroll to position [113, 0]
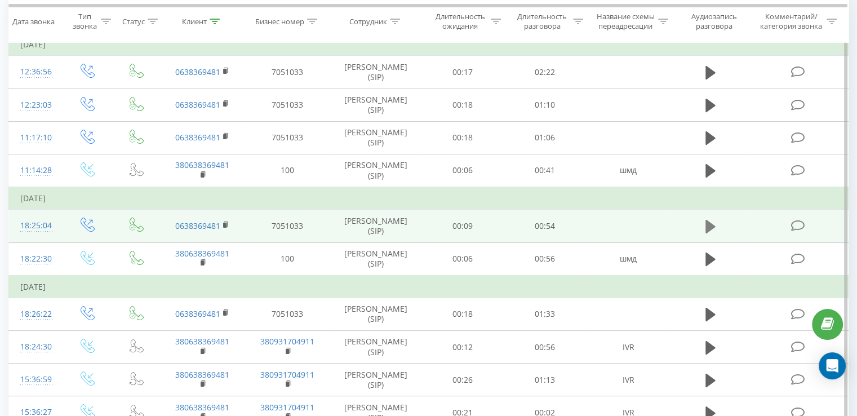
click at [710, 225] on icon at bounding box center [711, 227] width 10 height 14
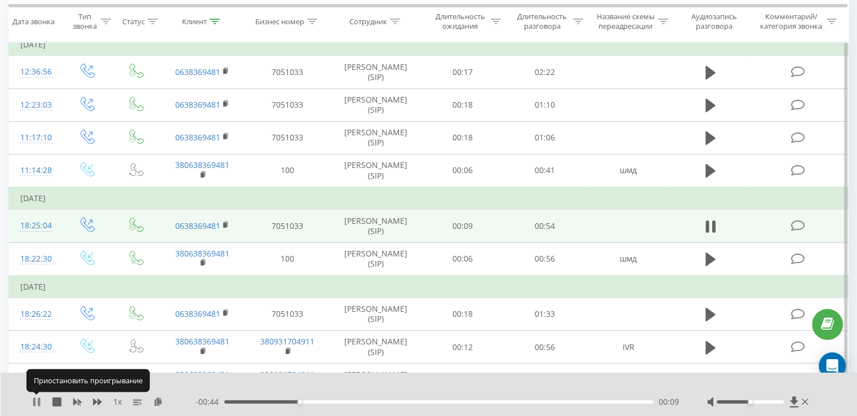
click at [38, 400] on icon at bounding box center [39, 401] width 2 height 9
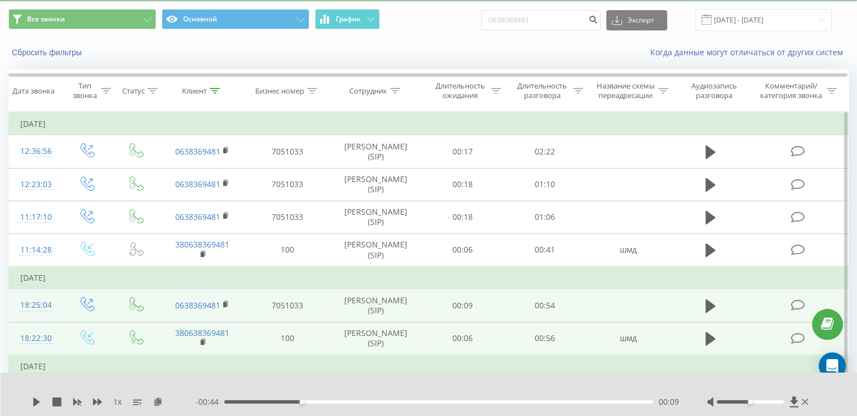
scroll to position [0, 0]
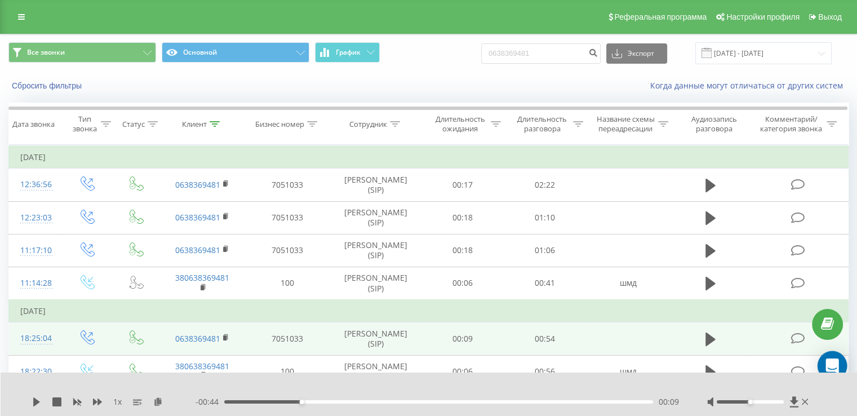
click at [835, 370] on icon "Open Intercom Messenger" at bounding box center [832, 365] width 13 height 15
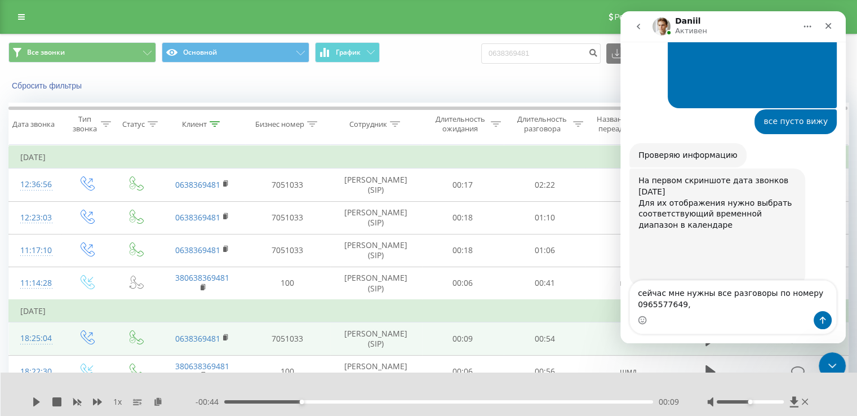
scroll to position [480, 0]
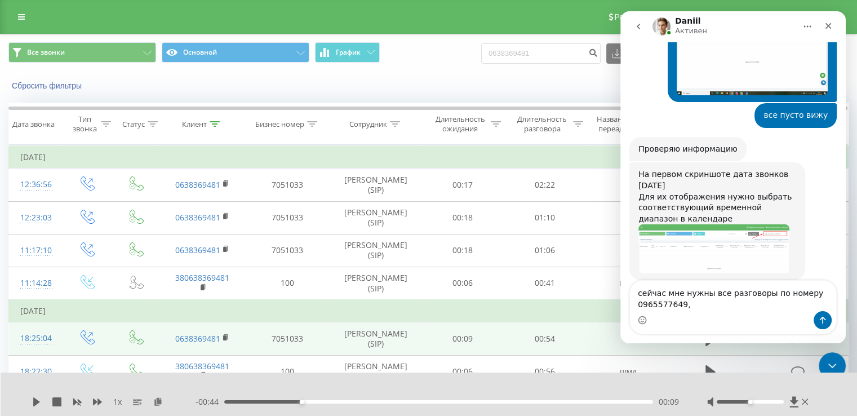
drag, startPoint x: 694, startPoint y: 308, endPoint x: 1216, endPoint y: 285, distance: 522.4
click at [621, 275] on html "Daniil Активен Ringostat каждый день помогает бизнесу эффективнее управлять рек…" at bounding box center [733, 177] width 225 height 332
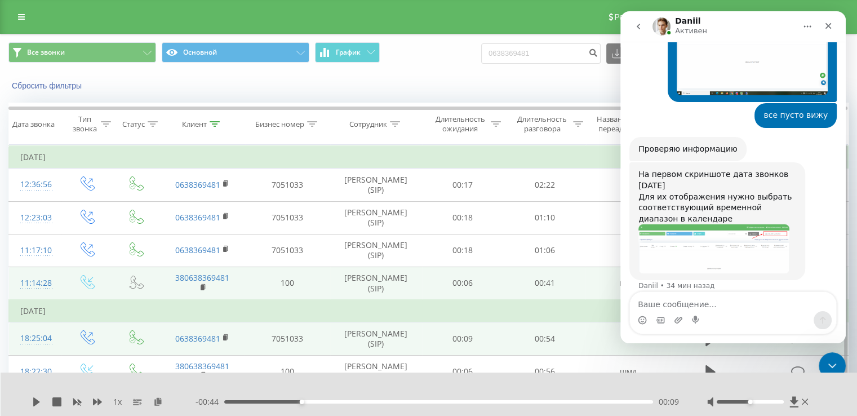
scroll to position [468, 0]
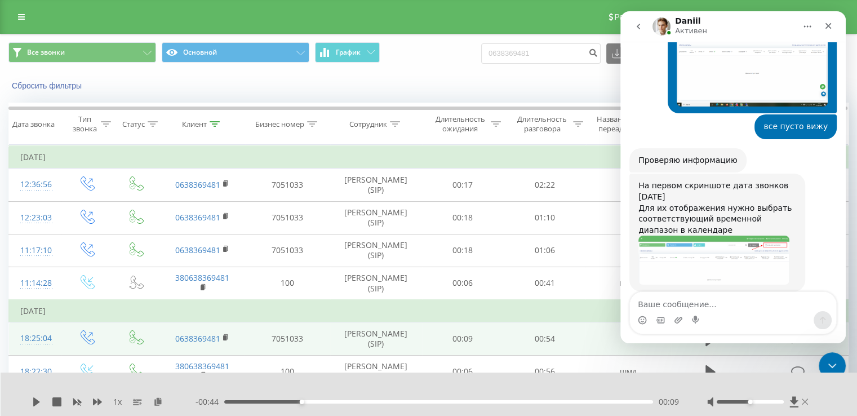
click at [803, 403] on icon at bounding box center [805, 401] width 7 height 6
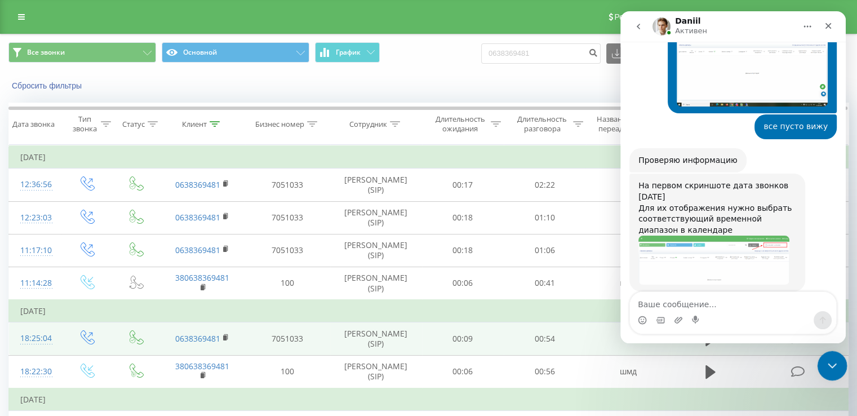
click at [828, 362] on icon "Закрыть службу сообщений Intercom" at bounding box center [831, 364] width 8 height 5
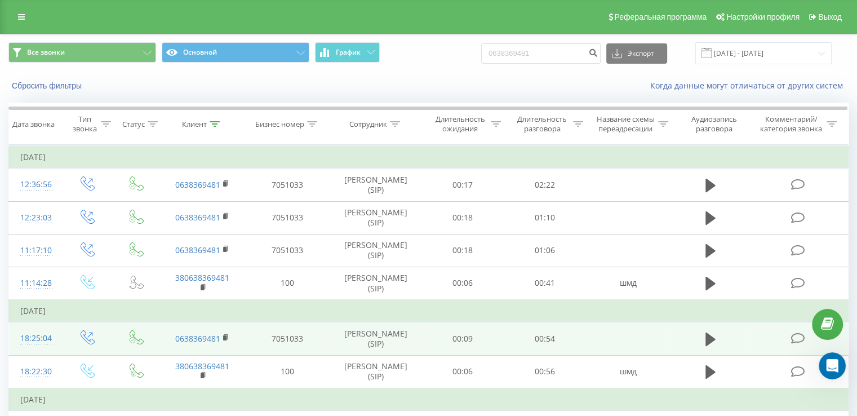
scroll to position [468, 0]
